Goal: Task Accomplishment & Management: Complete application form

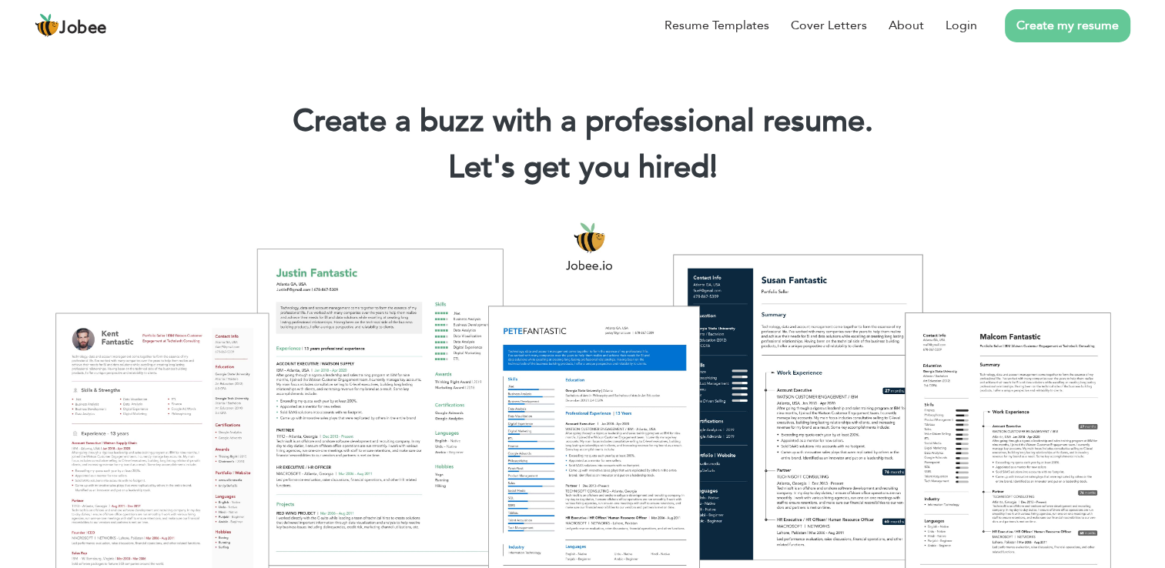
click at [1080, 27] on link "Create my resume" at bounding box center [1068, 25] width 126 height 33
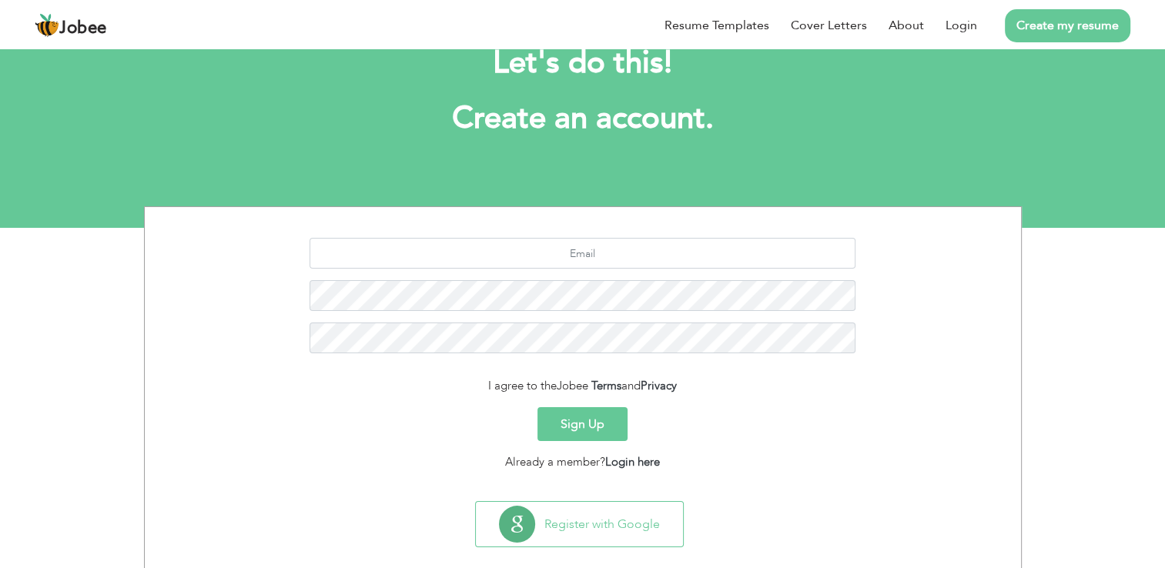
scroll to position [70, 0]
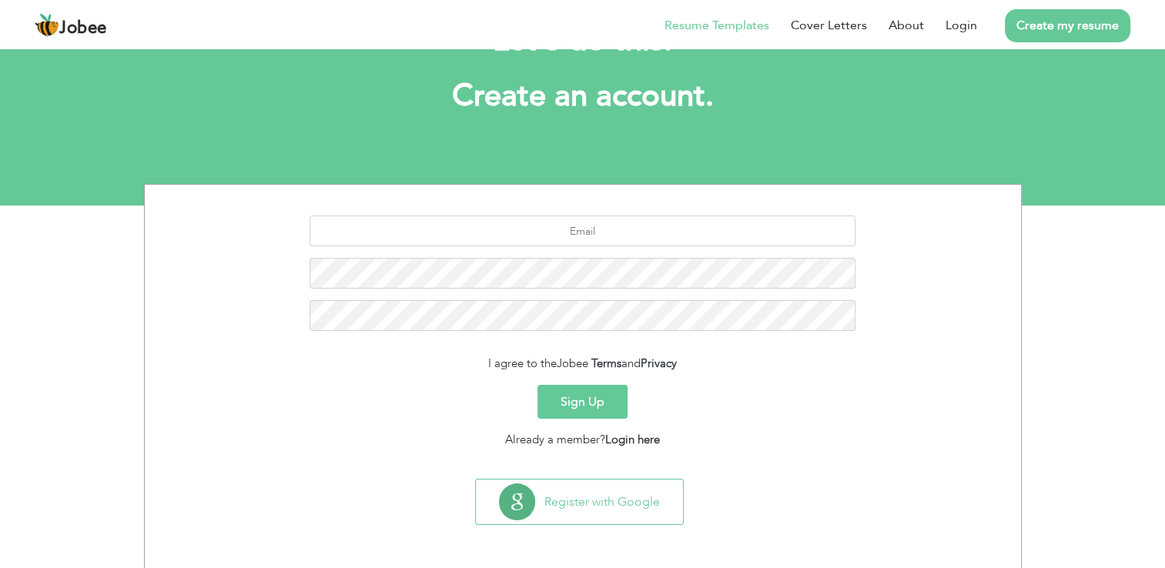
click at [727, 24] on link "Resume Templates" at bounding box center [717, 25] width 105 height 18
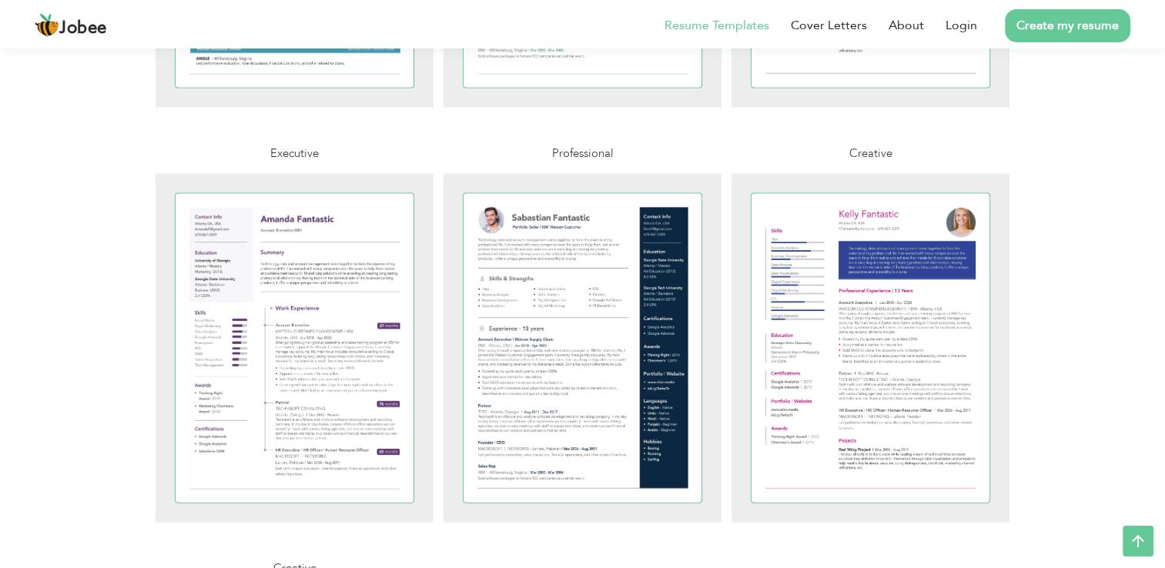
scroll to position [3234, 0]
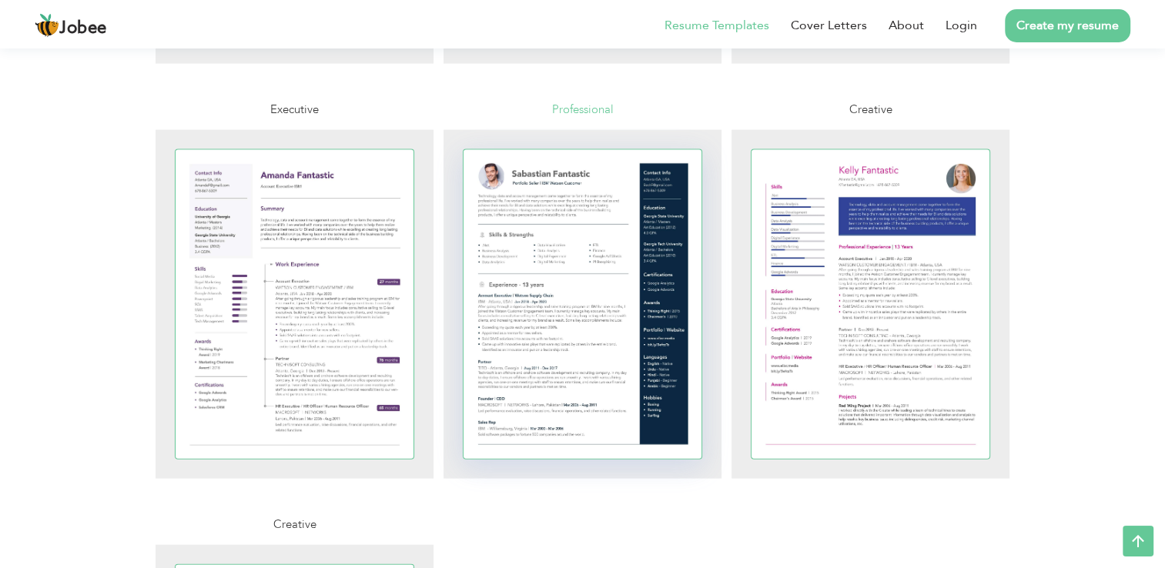
click at [541, 221] on div at bounding box center [583, 304] width 239 height 309
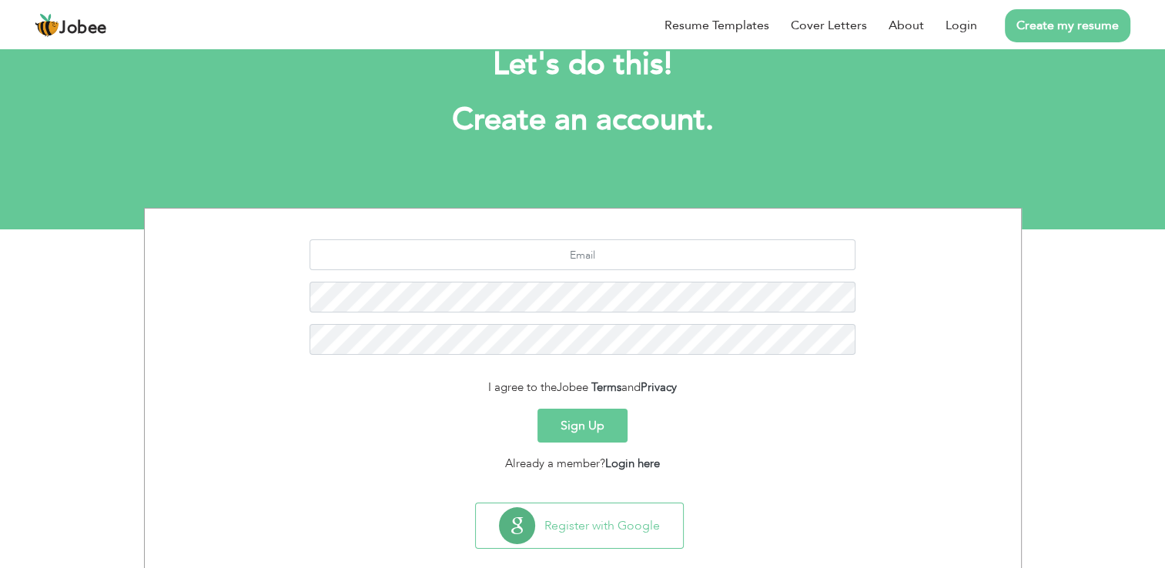
scroll to position [70, 0]
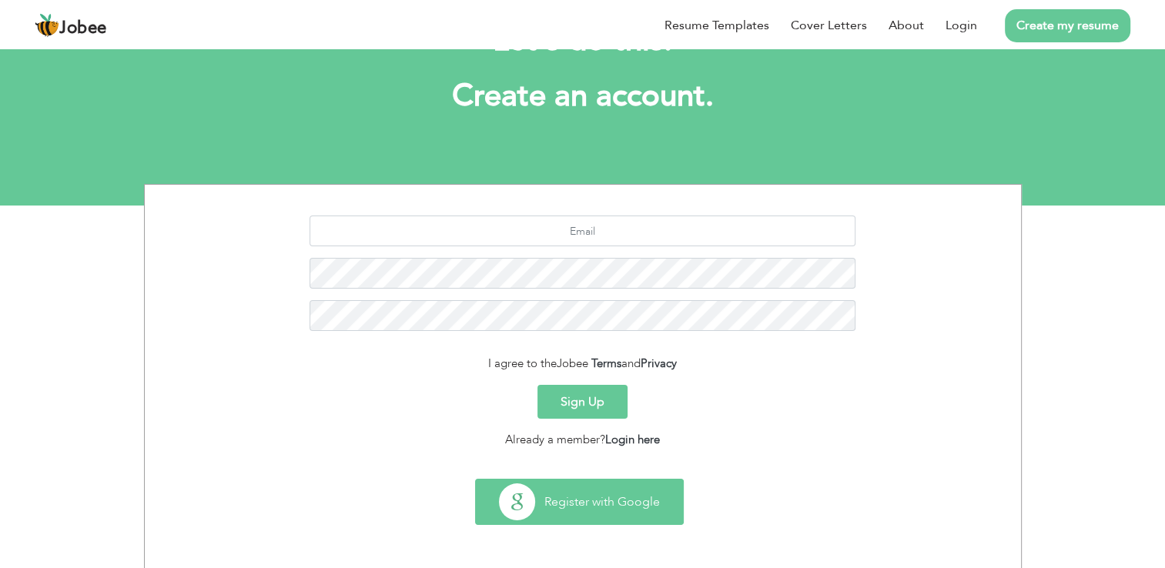
click at [607, 512] on button "Register with Google" at bounding box center [579, 502] width 207 height 45
